Goal: Information Seeking & Learning: Learn about a topic

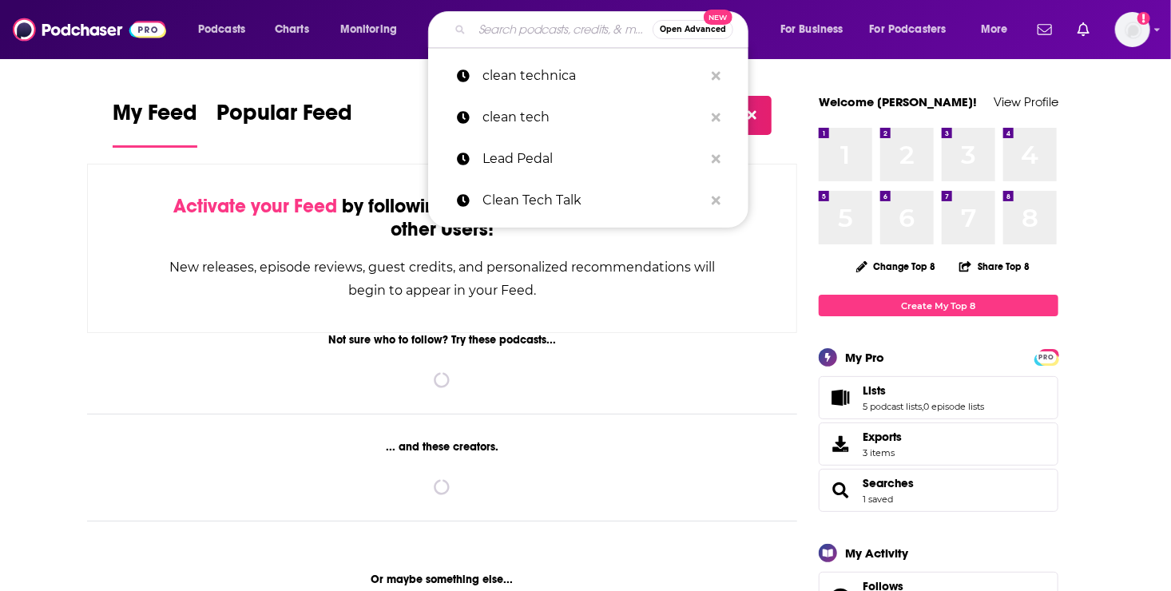
click at [482, 29] on input "Search podcasts, credits, & more..." at bounding box center [562, 30] width 181 height 26
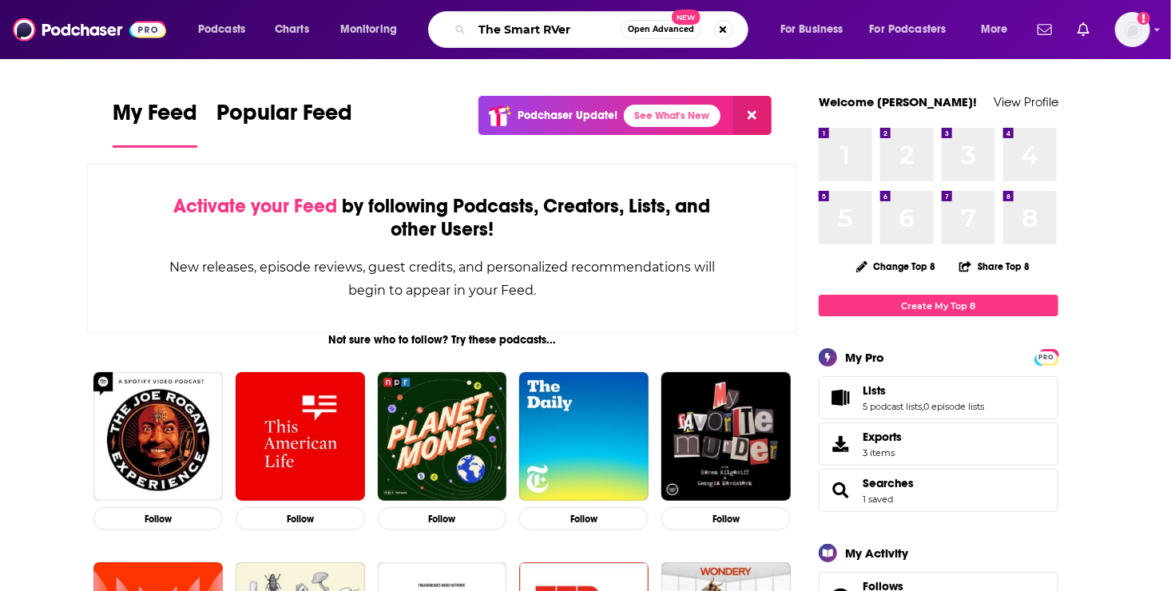
type input "The Smart RVer"
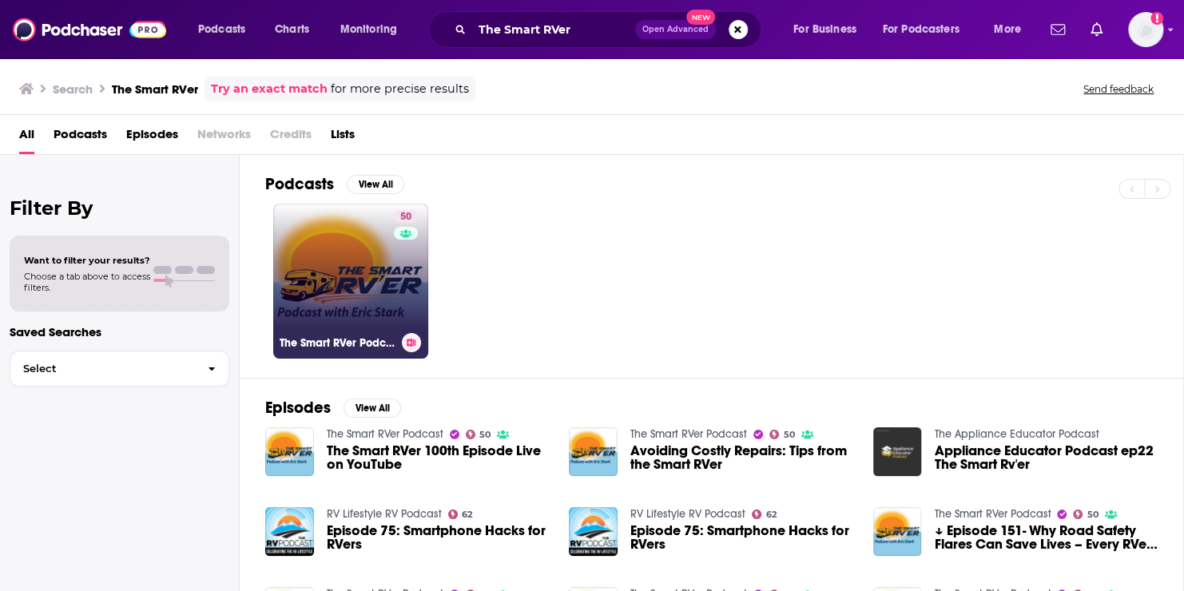
click at [335, 278] on link "50 The Smart RVer Podcast" at bounding box center [350, 281] width 155 height 155
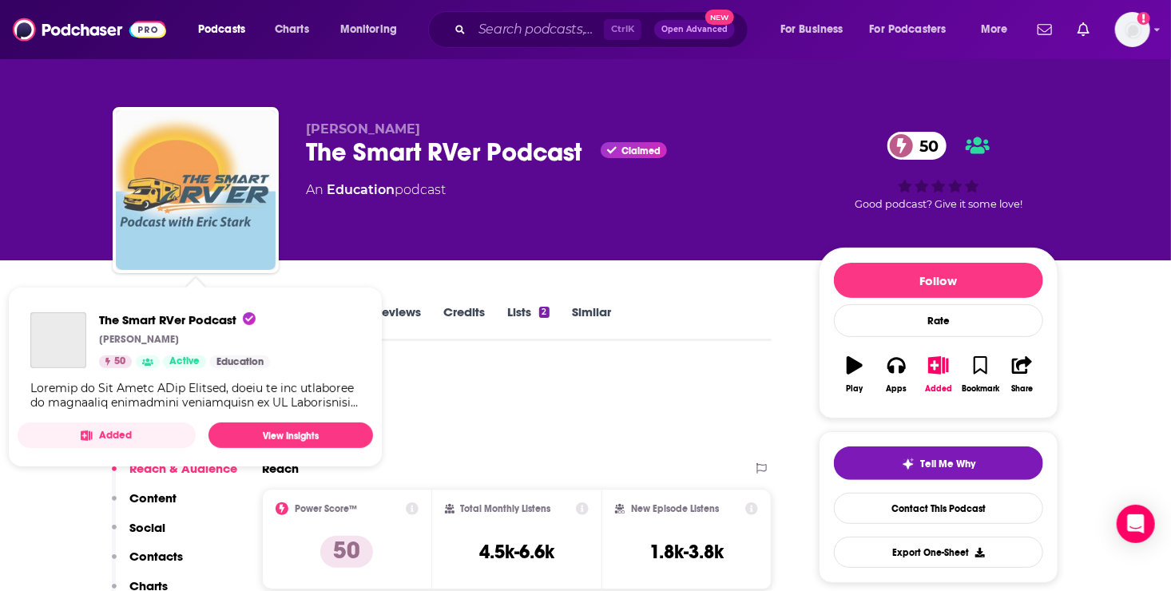
click at [218, 222] on img "The Smart RVer Podcast" at bounding box center [196, 190] width 160 height 160
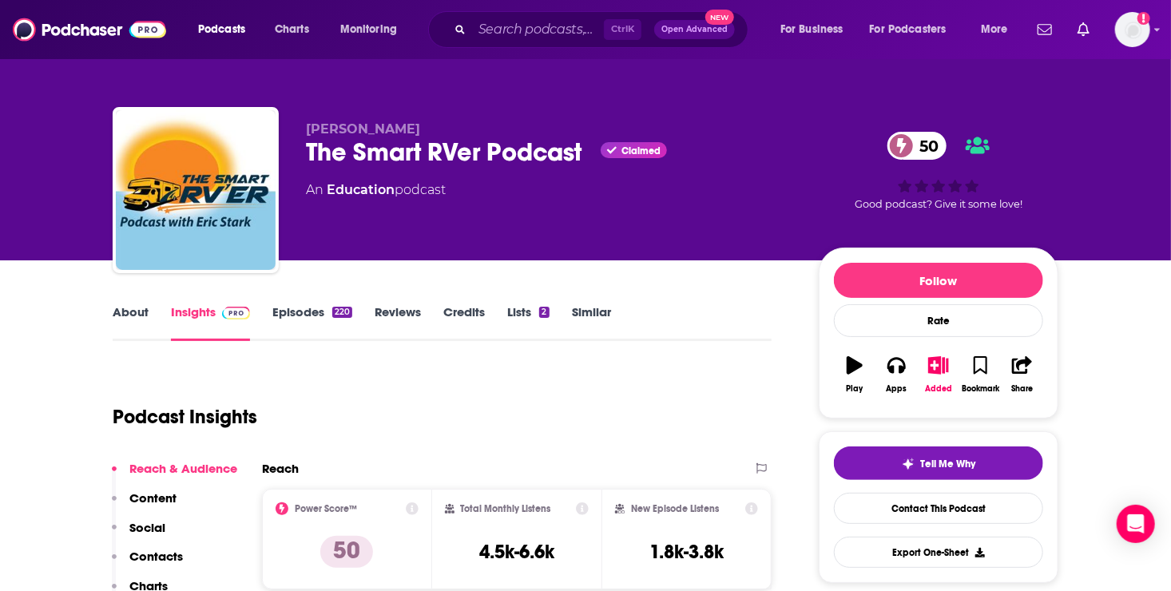
click at [301, 316] on link "Episodes 220" at bounding box center [312, 322] width 80 height 37
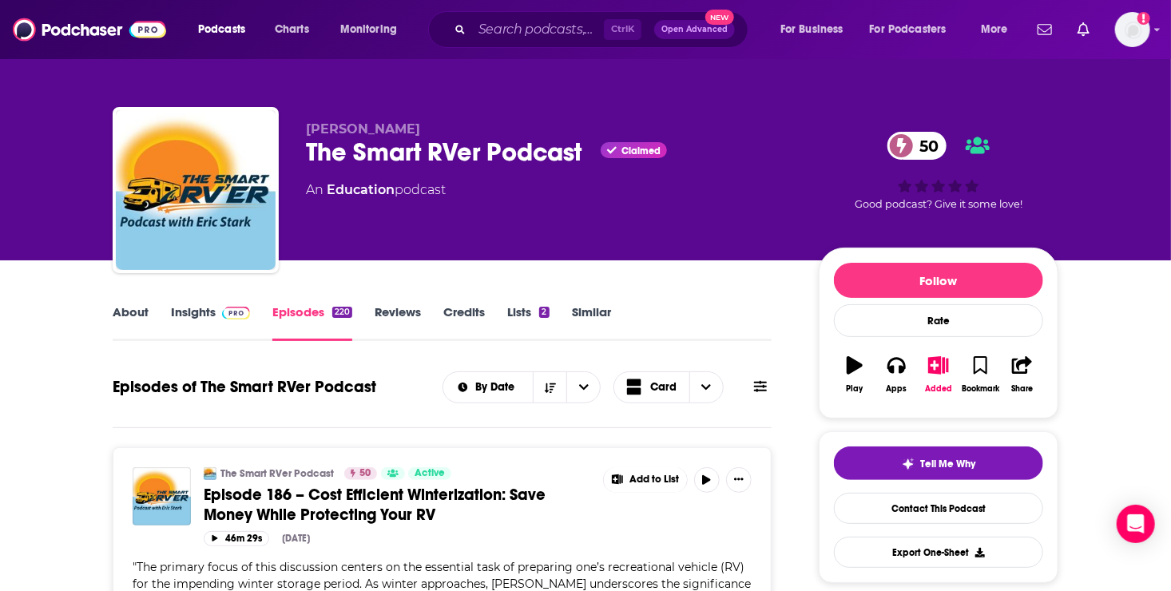
click at [118, 307] on link "About" at bounding box center [131, 322] width 36 height 37
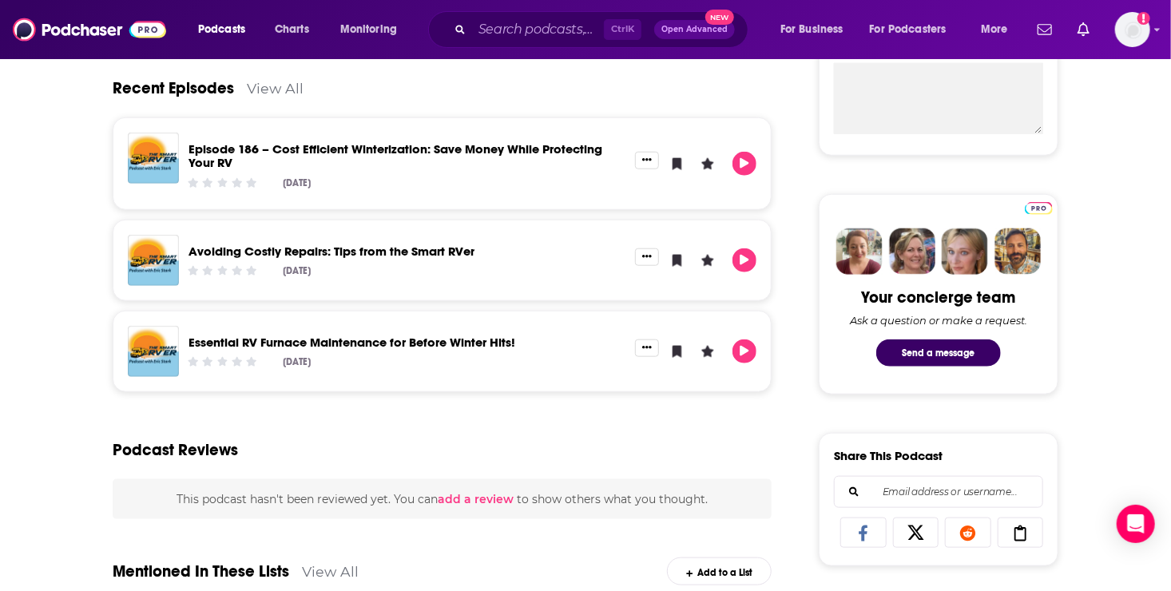
scroll to position [671, 0]
